Goal: Task Accomplishment & Management: Manage account settings

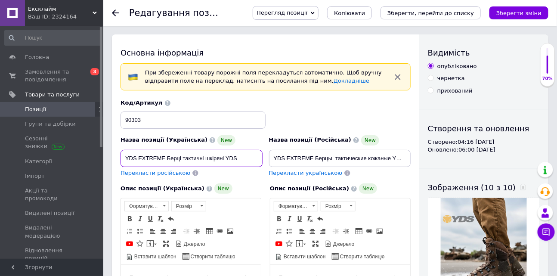
click at [167, 154] on input "YDS EXTREME Берці тактичні шкіряні YDS" at bounding box center [191, 158] width 142 height 17
click at [198, 160] on input "YDS EXTREME Берці тактичні шкіряні YDS" at bounding box center [191, 158] width 142 height 17
drag, startPoint x: 164, startPoint y: 158, endPoint x: 115, endPoint y: 157, distance: 49.5
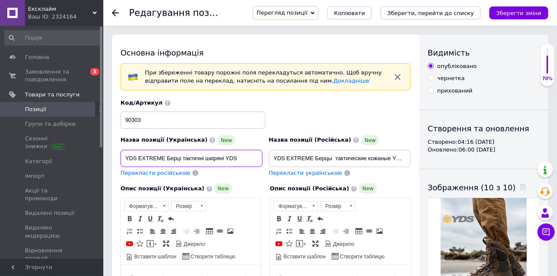
click at [188, 160] on input "Берці тактичні шкіряні YDS" at bounding box center [191, 158] width 142 height 17
paste input "EXTREME"
type input "Берці тактичні шкіряні YDS EXTREME"
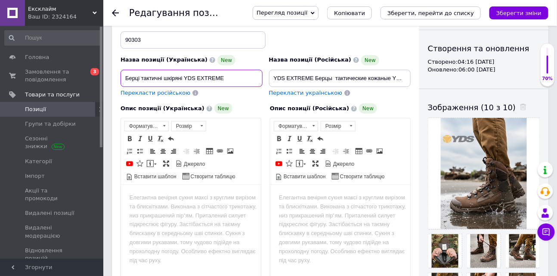
scroll to position [141, 0]
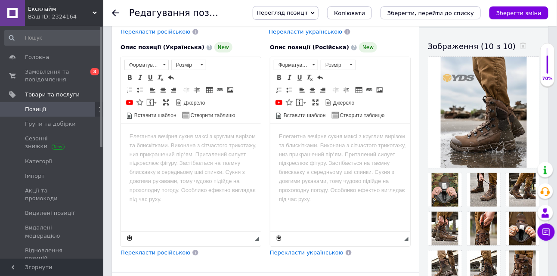
click at [180, 150] on html at bounding box center [190, 136] width 140 height 26
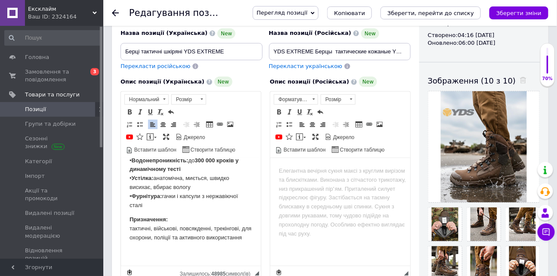
scroll to position [74, 0]
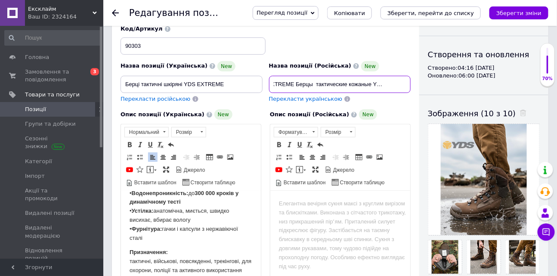
drag, startPoint x: 393, startPoint y: 84, endPoint x: 448, endPoint y: 91, distance: 55.9
click at [448, 91] on div "Основна інформація При збереженні товару порожні поля перекладуться автоматично…" at bounding box center [330, 252] width 436 height 584
drag, startPoint x: 287, startPoint y: 82, endPoint x: 239, endPoint y: 80, distance: 48.6
click at [239, 80] on div "Назва позиції (Українська) New Берці тактичні шкіряні YDS EXTREME Перекласти ро…" at bounding box center [265, 64] width 296 height 84
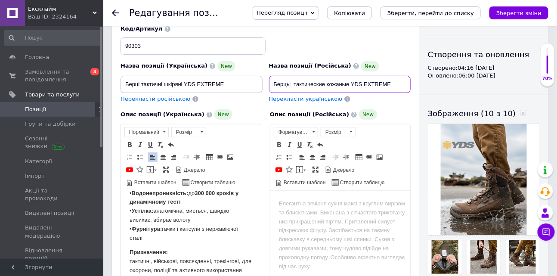
type input "Берцы тактические кожаные YDS EXTREME"
click at [308, 214] on html at bounding box center [340, 203] width 140 height 26
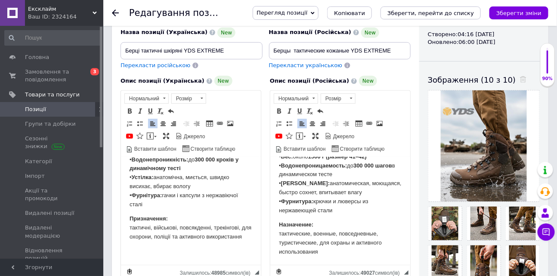
scroll to position [244, 0]
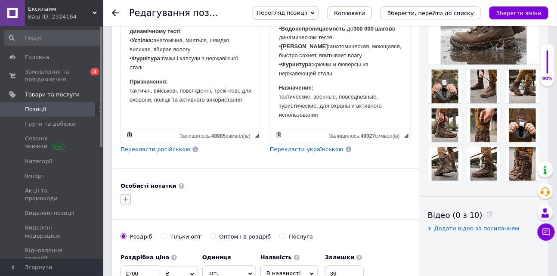
click at [125, 196] on icon "button" at bounding box center [125, 199] width 7 height 7
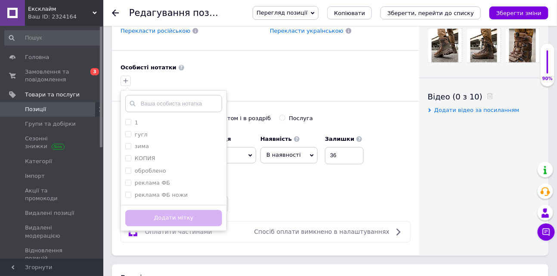
scroll to position [387, 0]
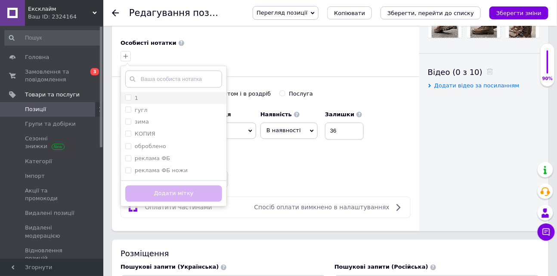
click at [125, 99] on input "1" at bounding box center [128, 98] width 6 height 6
checkbox input "true"
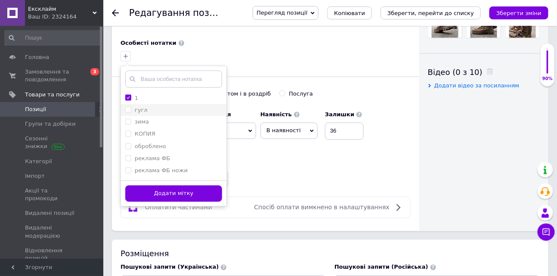
click at [125, 109] on input "гугл" at bounding box center [128, 110] width 6 height 6
checkbox input "true"
click at [125, 125] on li "зима" at bounding box center [173, 122] width 105 height 12
checkbox input "true"
click at [125, 141] on li "оброблено" at bounding box center [173, 147] width 105 height 12
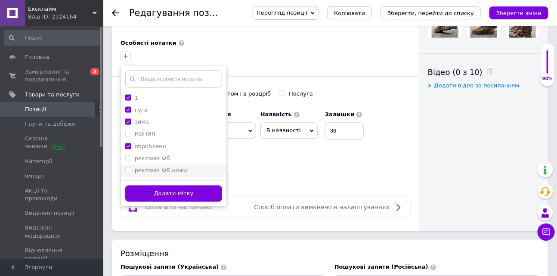
checkbox input "true"
click at [157, 196] on button "Додати мітку" at bounding box center [173, 193] width 97 height 17
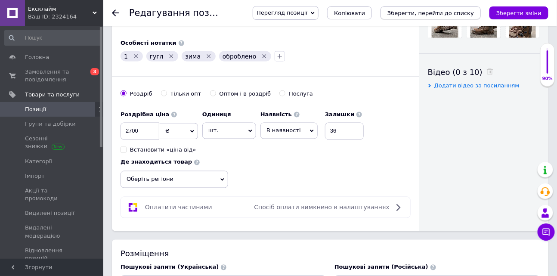
click at [427, 12] on icon "Зберегти, перейти до списку" at bounding box center [430, 13] width 86 height 6
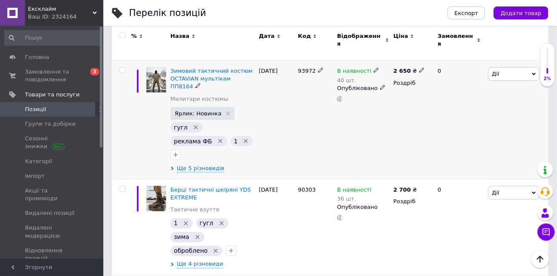
scroll to position [294, 0]
